Goal: Information Seeking & Learning: Understand process/instructions

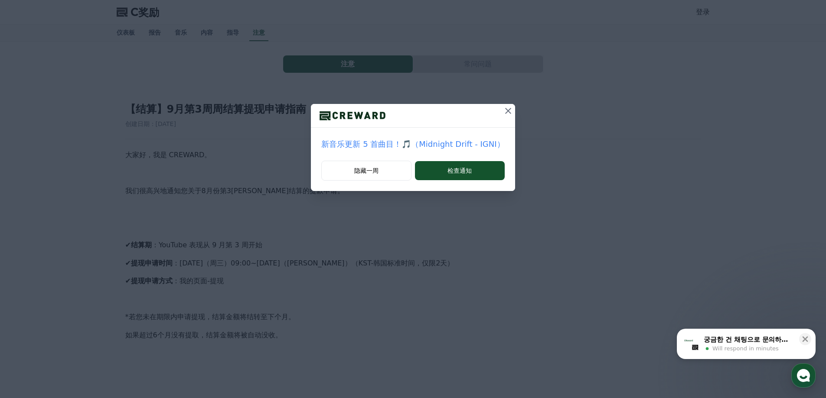
click at [508, 109] on icon at bounding box center [508, 111] width 10 height 10
click at [508, 110] on icon at bounding box center [508, 111] width 10 height 10
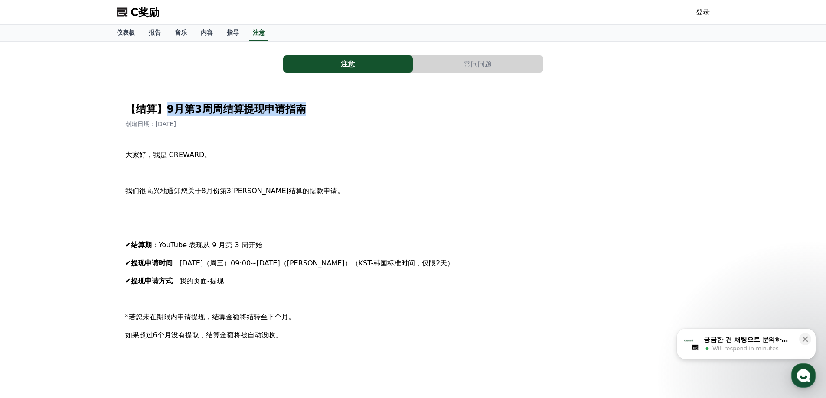
drag, startPoint x: 169, startPoint y: 105, endPoint x: 318, endPoint y: 113, distance: 149.8
click at [318, 113] on h2 "【结算】9月第3周周结算提现申请指南" at bounding box center [413, 109] width 576 height 14
click at [320, 113] on h2 "【结算】9月第3周周结算提现申请指南" at bounding box center [413, 109] width 576 height 14
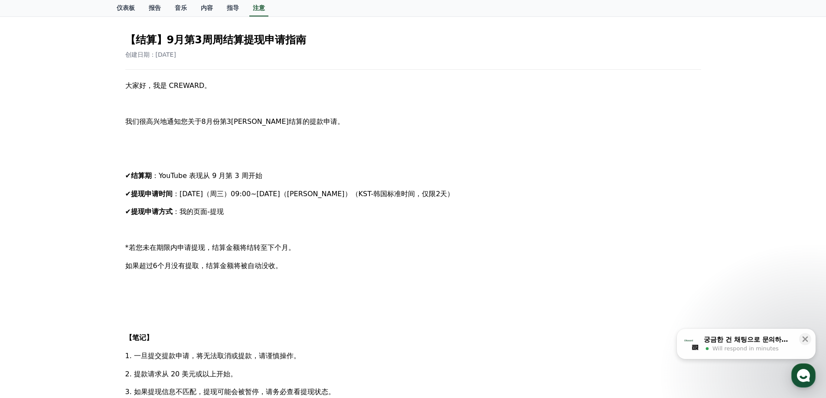
scroll to position [173, 0]
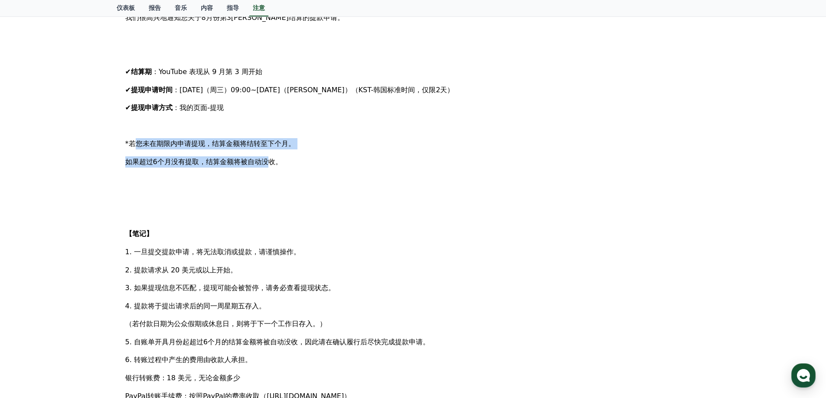
drag, startPoint x: 135, startPoint y: 143, endPoint x: 254, endPoint y: 166, distance: 121.4
click at [254, 166] on div "大家好，我是 CREWARD。 我们很高兴地通知您关于8月份第3[PERSON_NAME]结算的提款申请。 ✔ 结算期 ：YouTube 表现从 9 月第 3…" at bounding box center [413, 243] width 576 height 534
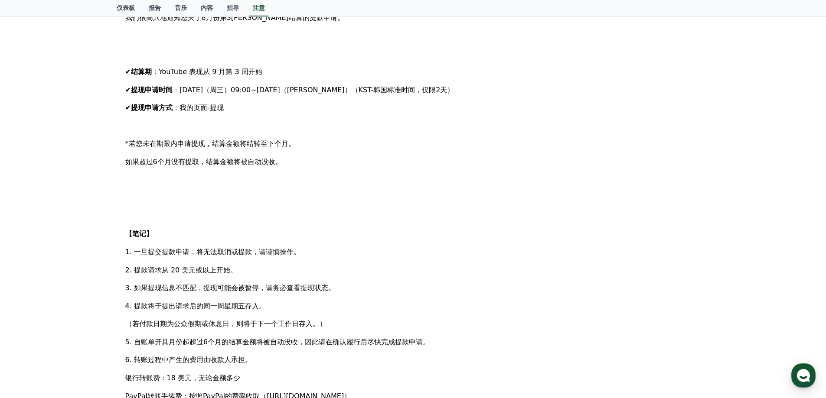
click at [299, 171] on div "大家好，我是 CREWARD。 我们很高兴地通知您关于8月份第3[PERSON_NAME]结算的提款申请。 ✔ 结算期 ：YouTube 表现从 9 月第 3…" at bounding box center [413, 243] width 576 height 534
drag, startPoint x: 284, startPoint y: 164, endPoint x: 129, endPoint y: 163, distance: 155.6
click at [129, 163] on p "如果超过6个月没有提取，结算金额将被自动没收。" at bounding box center [413, 161] width 576 height 11
click at [228, 218] on p at bounding box center [413, 216] width 576 height 11
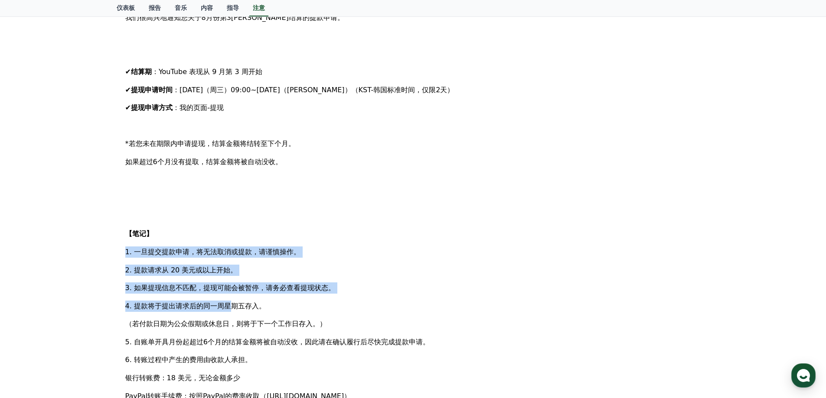
drag, startPoint x: 127, startPoint y: 251, endPoint x: 228, endPoint y: 302, distance: 112.6
click at [228, 302] on div "大家好，我是 CREWARD。 我们很高兴地通知您关于8月份第3[PERSON_NAME]结算的提款申请。 ✔ 结算期 ：YouTube 表现从 9 月第 3…" at bounding box center [413, 243] width 576 height 534
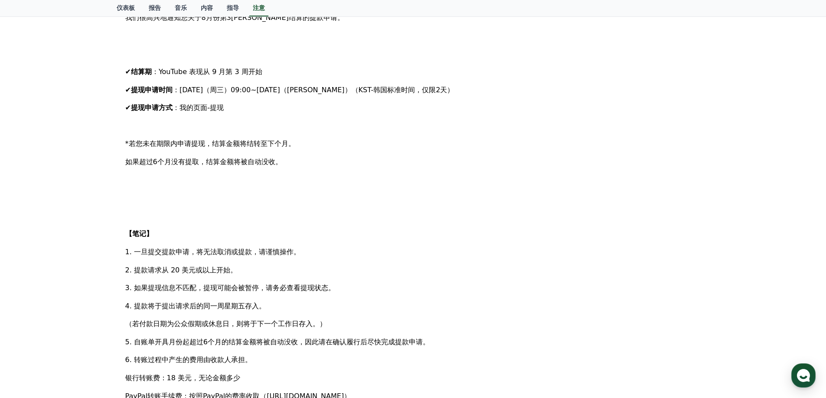
click at [258, 317] on div "大家好，我是 CREWARD。 我们很高兴地通知您关于8月份第3[PERSON_NAME]结算的提款申请。 ✔ 结算期 ：YouTube 表现从 9 月第 3…" at bounding box center [413, 243] width 576 height 534
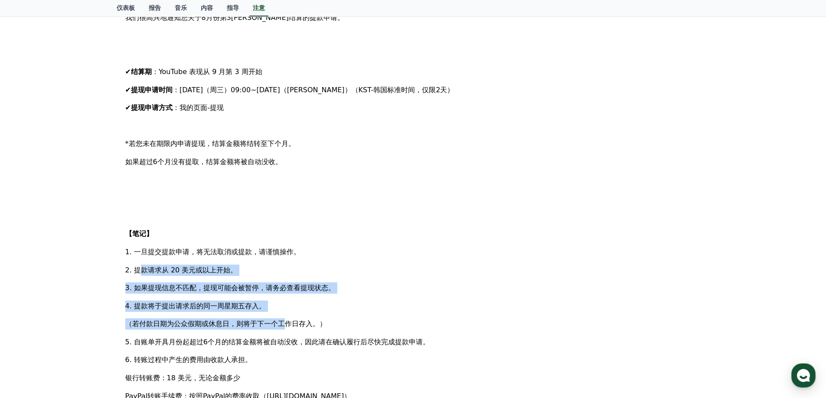
drag, startPoint x: 142, startPoint y: 262, endPoint x: 255, endPoint y: 327, distance: 130.1
click at [255, 327] on div "大家好，我是 CREWARD。 我们很高兴地通知您关于8月份第3[PERSON_NAME]结算的提款申请。 ✔ 结算期 ：YouTube 表现从 9 月第 3…" at bounding box center [413, 243] width 576 height 534
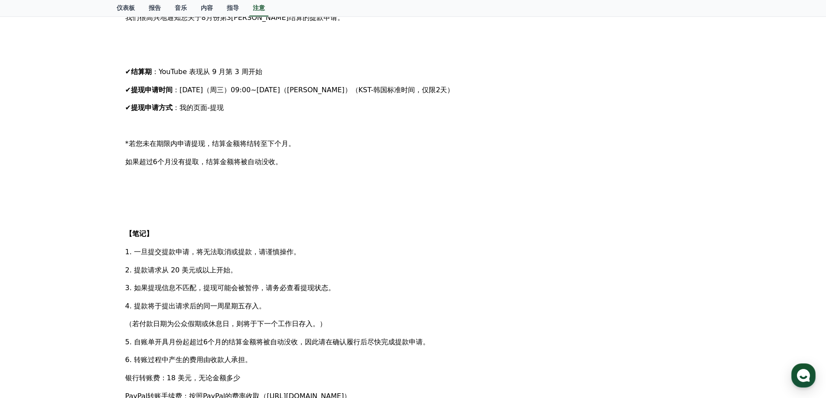
click at [314, 354] on div "大家好，我是 CREWARD。 我们很高兴地通知您关于8月份第3[PERSON_NAME]结算的提款申请。 ✔ 结算期 ：YouTube 表现从 9 月第 3…" at bounding box center [413, 243] width 576 height 534
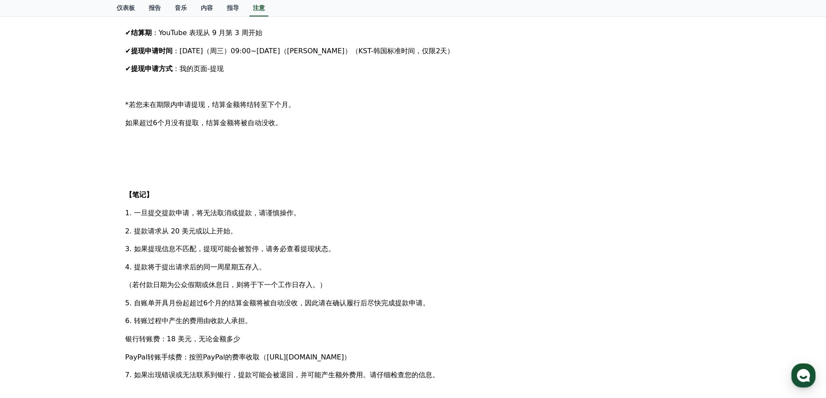
scroll to position [260, 0]
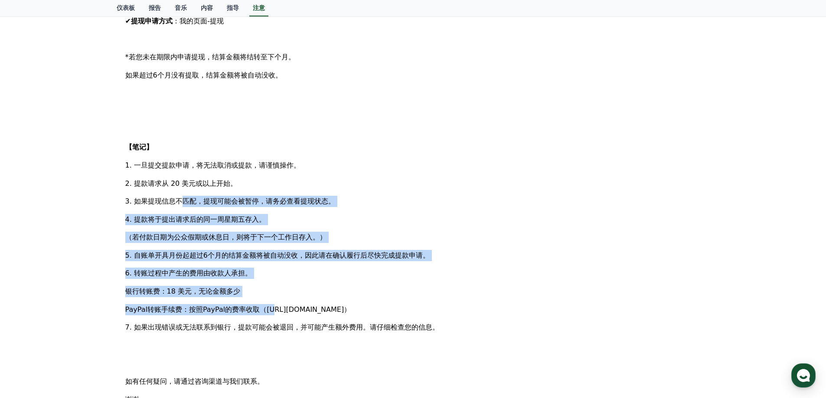
drag, startPoint x: 179, startPoint y: 205, endPoint x: 250, endPoint y: 312, distance: 128.3
click at [250, 312] on div "大家好，我是 CREWARD。 我们很高兴地通知您关于8月份第3[PERSON_NAME]结算的提款申请。 ✔ 结算期 ：YouTube 表现从 9 月第 3…" at bounding box center [413, 156] width 576 height 534
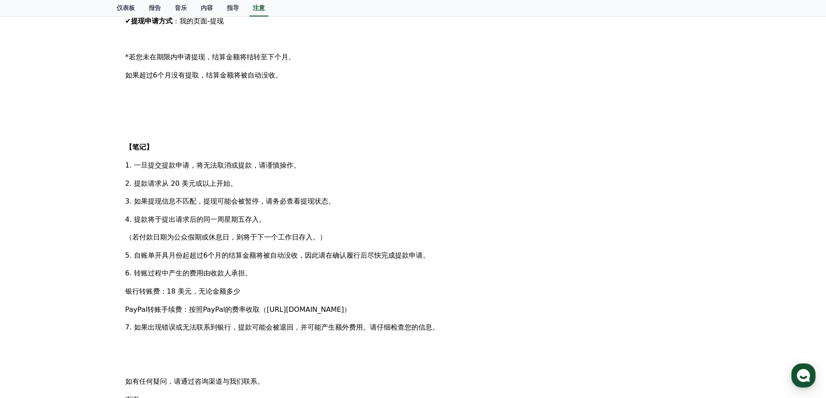
click at [275, 313] on font "PayPal转账手续费：按照PayPal的费率收取（[URL][DOMAIN_NAME]）" at bounding box center [238, 310] width 226 height 8
drag, startPoint x: 146, startPoint y: 252, endPoint x: 272, endPoint y: 285, distance: 130.4
click at [270, 284] on div "大家好，我是 CREWARD。 我们很高兴地通知您关于8月份第3[PERSON_NAME]结算的提款申请。 ✔ 结算期 ：YouTube 表现从 9 月第 3…" at bounding box center [413, 156] width 576 height 534
click at [282, 290] on p "银行转账费：18 美元，无论金额多少" at bounding box center [413, 291] width 576 height 11
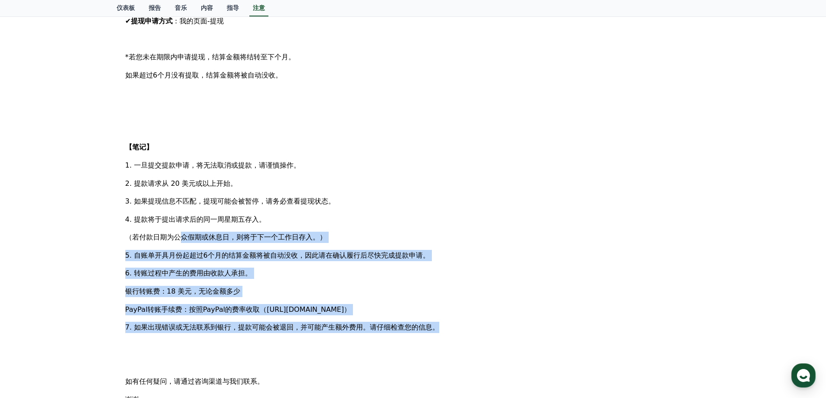
drag, startPoint x: 153, startPoint y: 238, endPoint x: 437, endPoint y: 325, distance: 297.5
click at [437, 325] on div "大家好，我是 CREWARD。 我们很高兴地通知您关于8月份第3[PERSON_NAME]结算的提款申请。 ✔ 结算期 ：YouTube 表现从 9 月第 3…" at bounding box center [413, 156] width 576 height 534
click at [437, 325] on font "7. 如果出现错误或无法联系到银行，提款可能会被退回，并可能产生额外费用。请仔细检查您的信息。" at bounding box center [282, 327] width 314 height 8
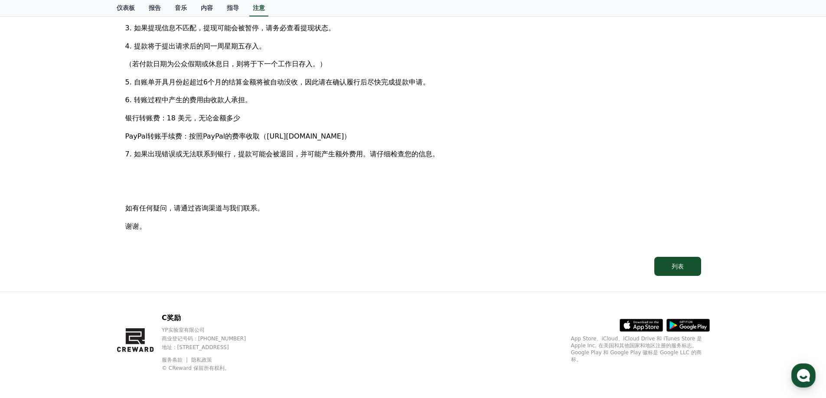
scroll to position [435, 0]
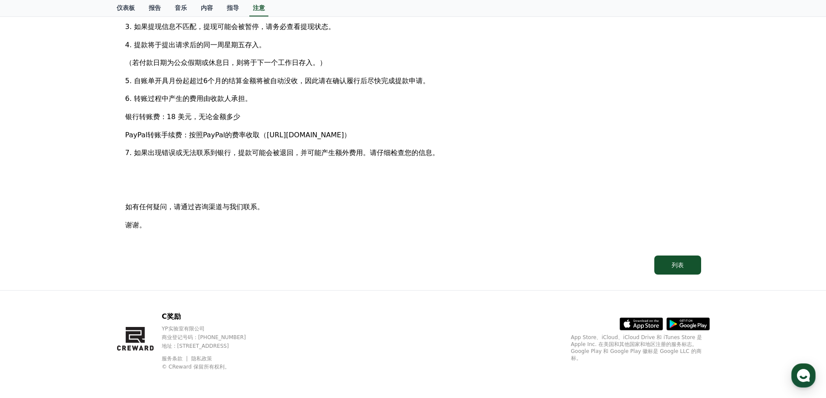
drag, startPoint x: 182, startPoint y: 346, endPoint x: 289, endPoint y: 349, distance: 107.1
click at [229, 349] on font "地址 : [STREET_ADDRESS]" at bounding box center [195, 346] width 67 height 6
click at [263, 349] on p "地址 : [STREET_ADDRESS]" at bounding box center [212, 346] width 101 height 7
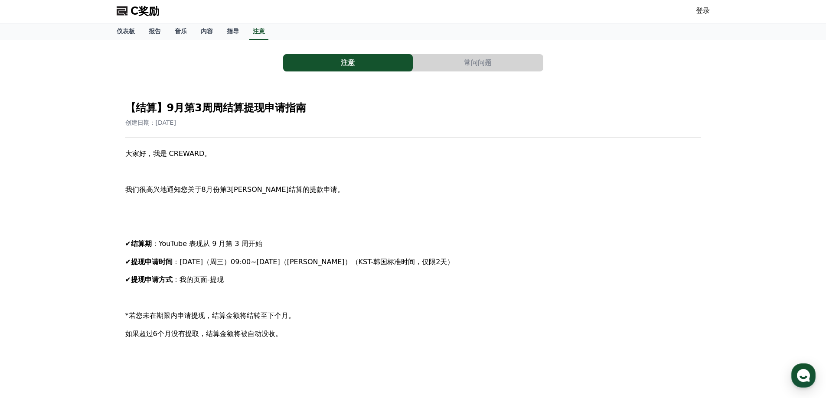
scroll to position [0, 0]
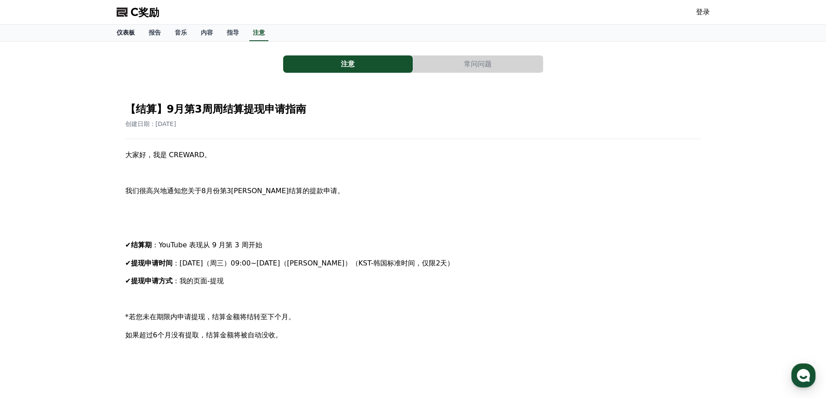
click at [125, 31] on font "仪表板" at bounding box center [126, 32] width 18 height 7
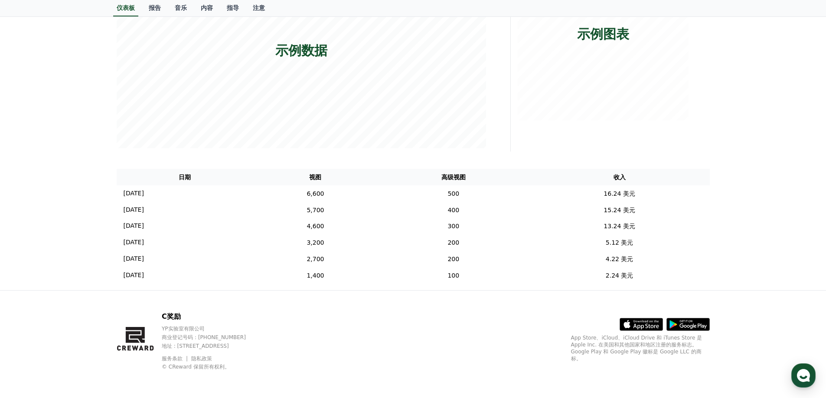
scroll to position [177, 0]
